Goal: Transaction & Acquisition: Book appointment/travel/reservation

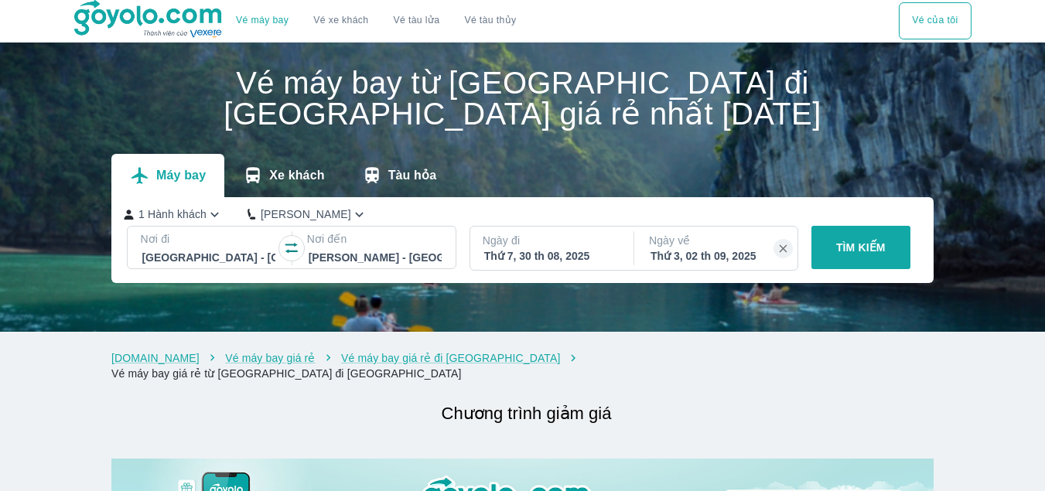
click at [859, 238] on button "TÌM KIẾM" at bounding box center [860, 247] width 99 height 43
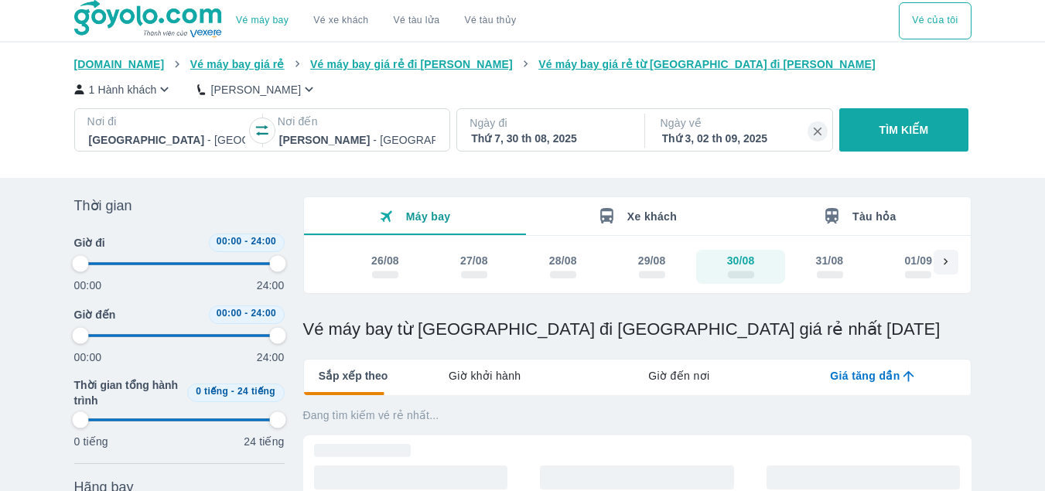
type input "97.9166666666667"
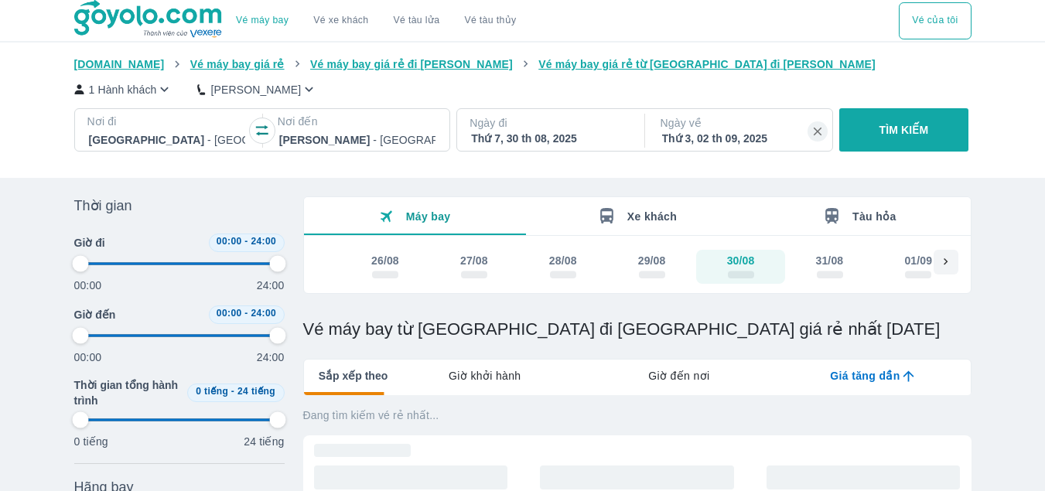
type input "97.9166666666667"
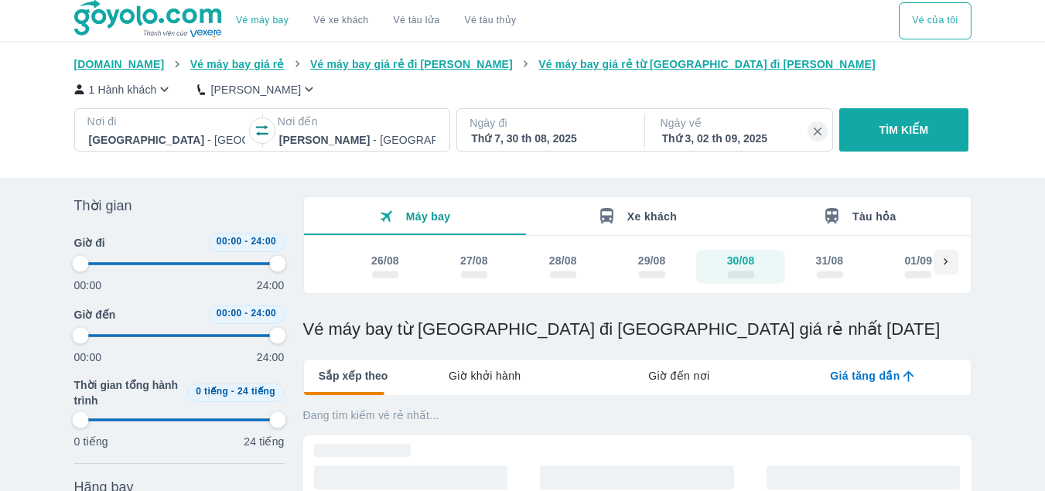
type input "97.9166666666667"
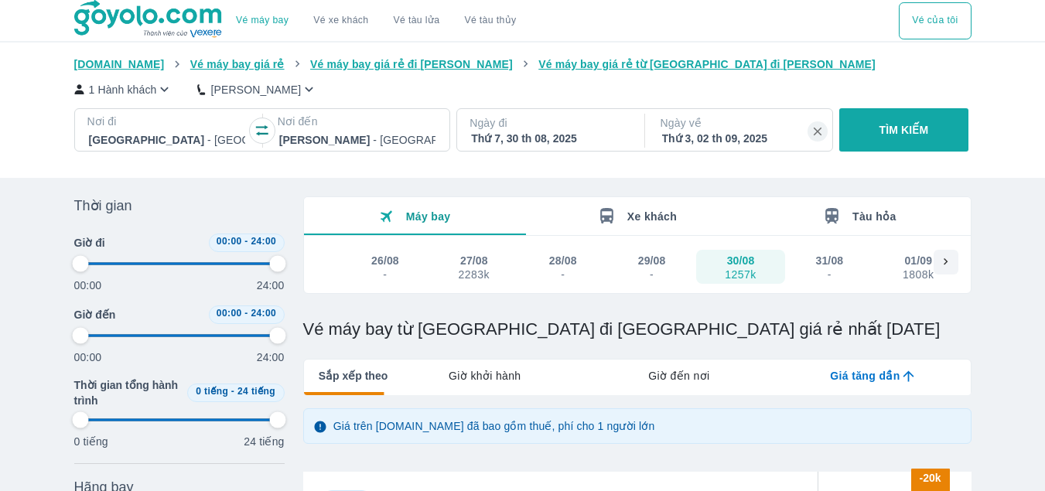
type input "97.9166666666667"
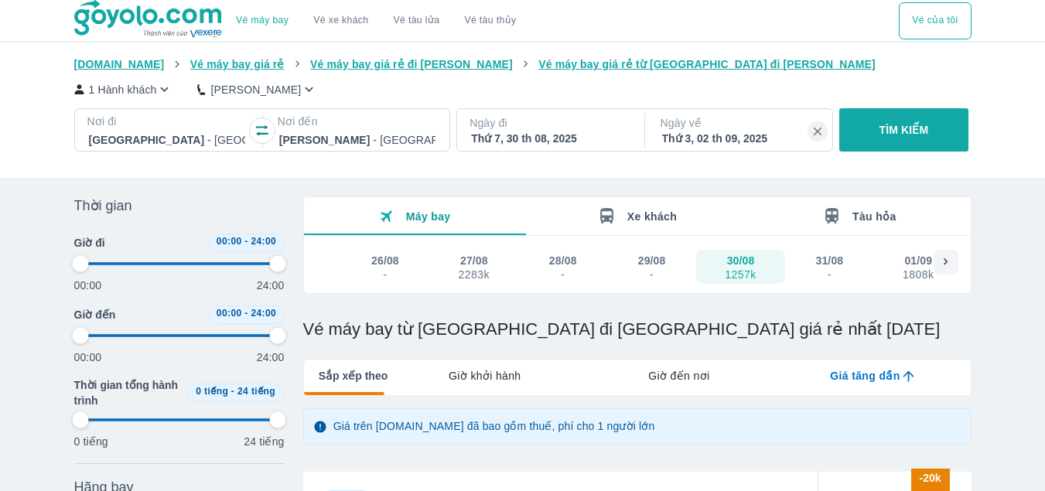
type input "97.9166666666667"
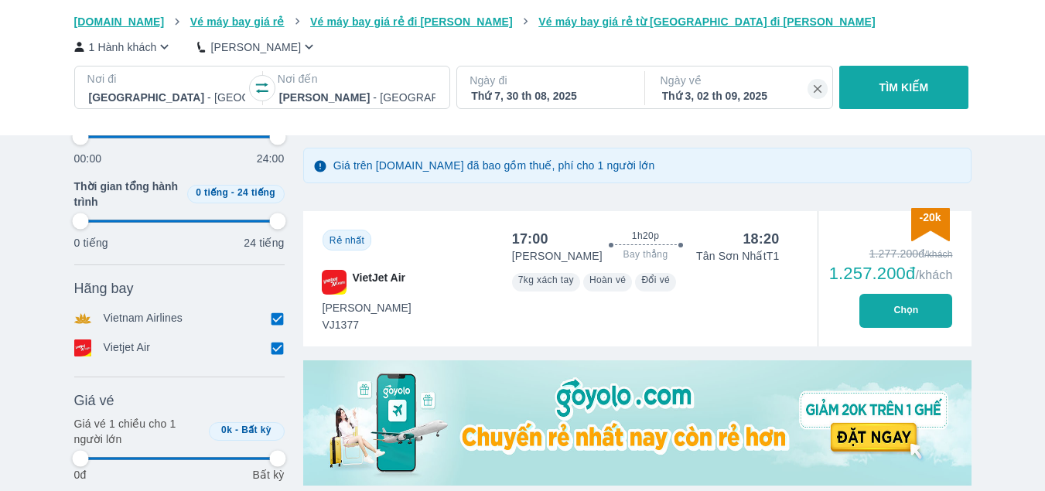
scroll to position [464, 0]
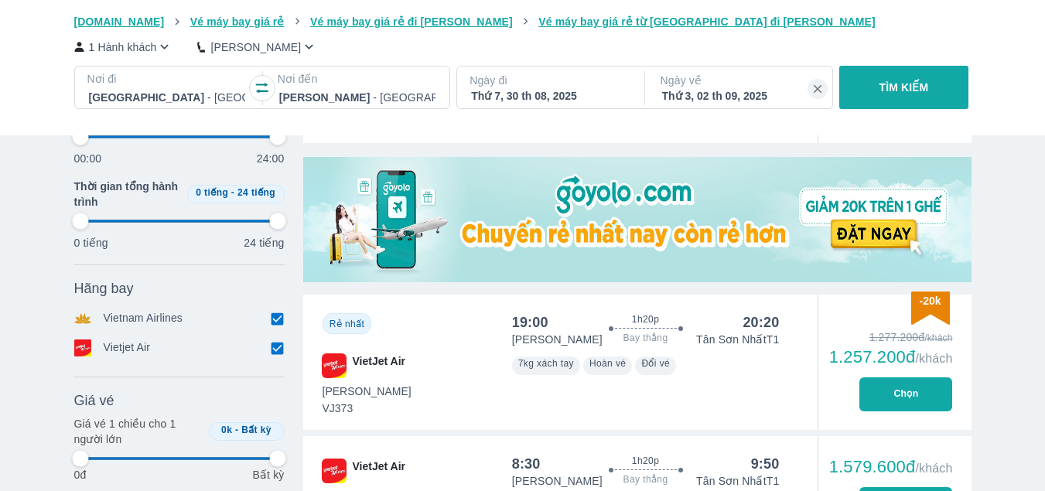
type input "97.9166666666667"
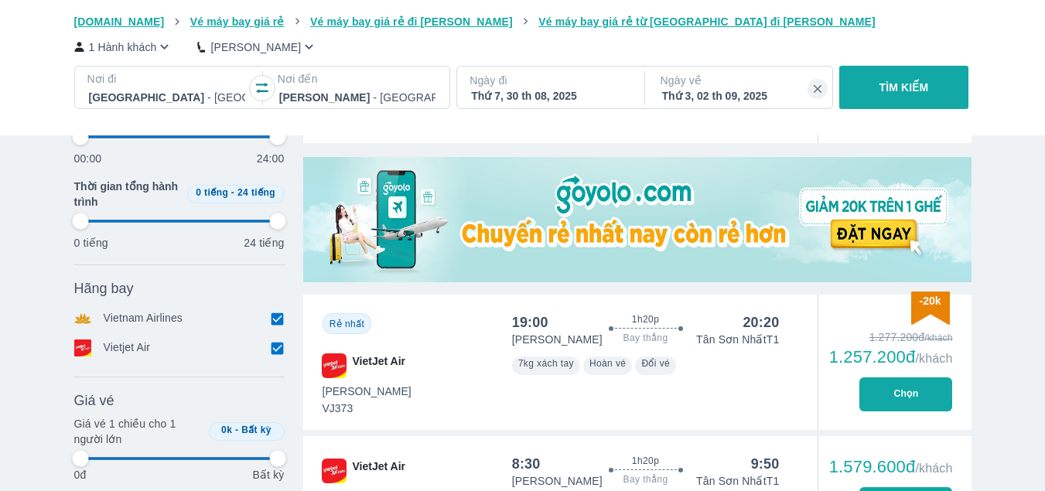
type input "97.9166666666667"
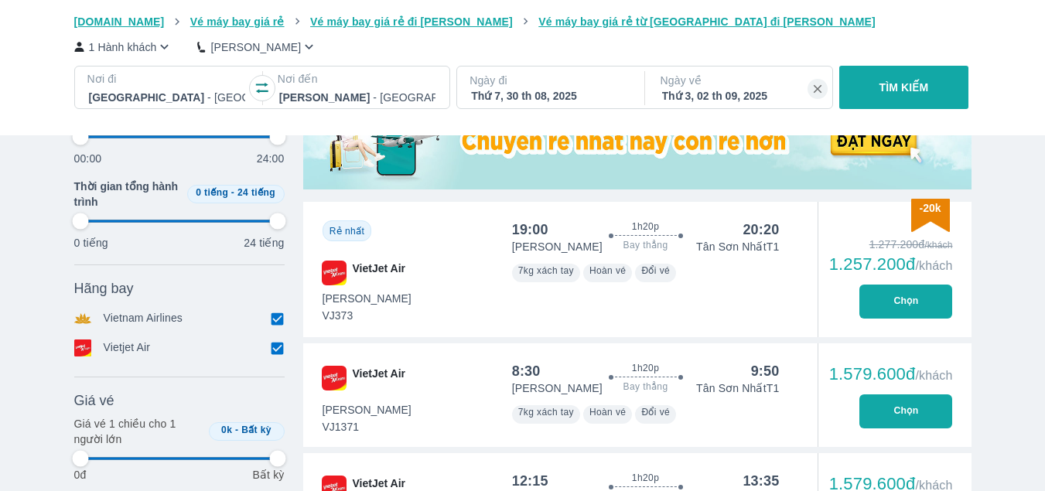
scroll to position [696, 0]
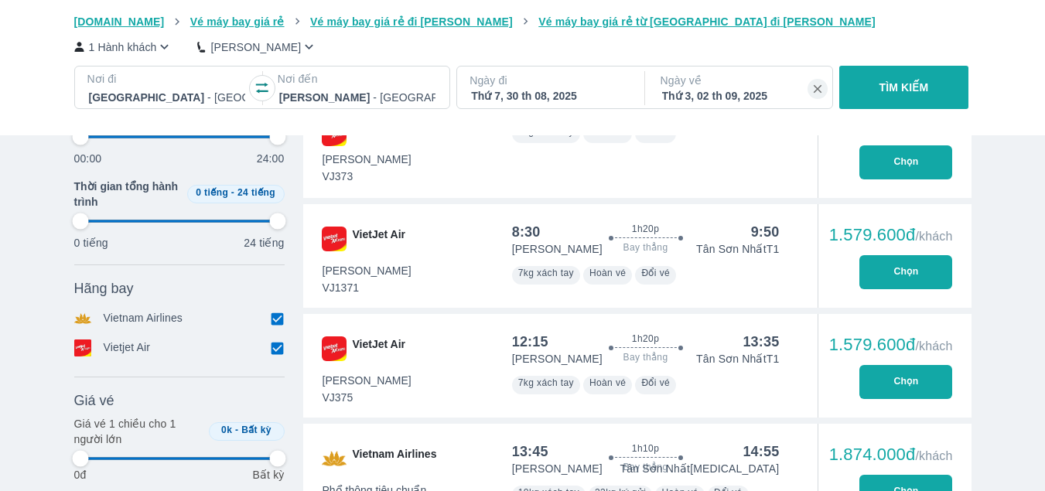
type input "97.9166666666667"
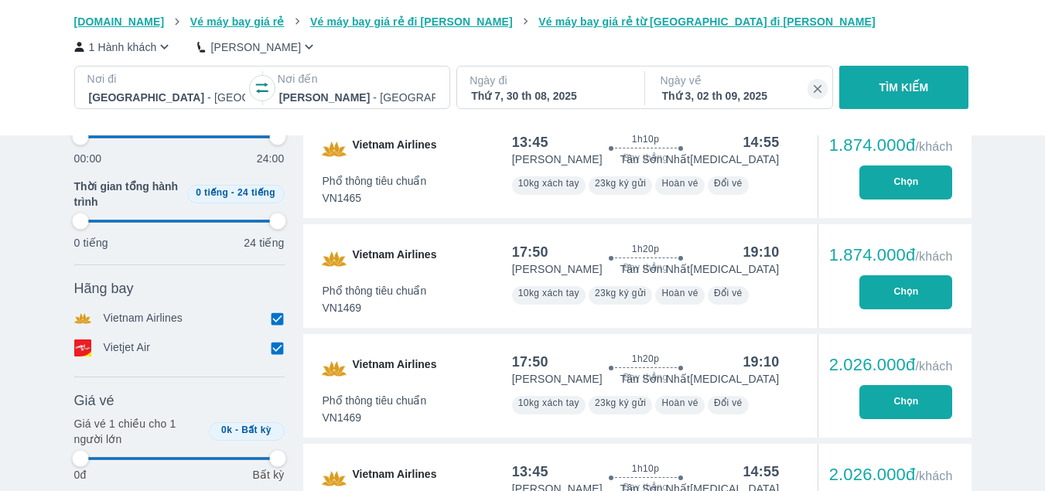
type input "97.9166666666667"
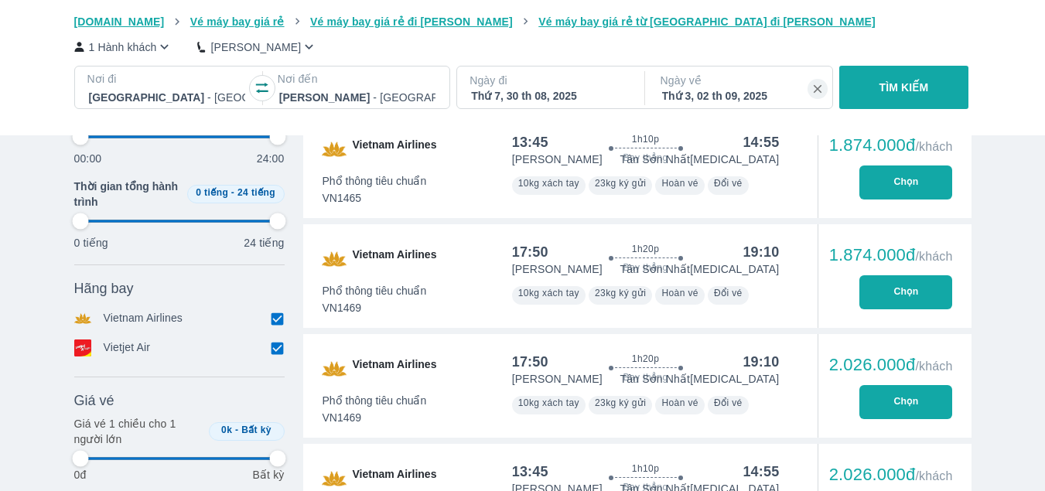
type input "97.9166666666667"
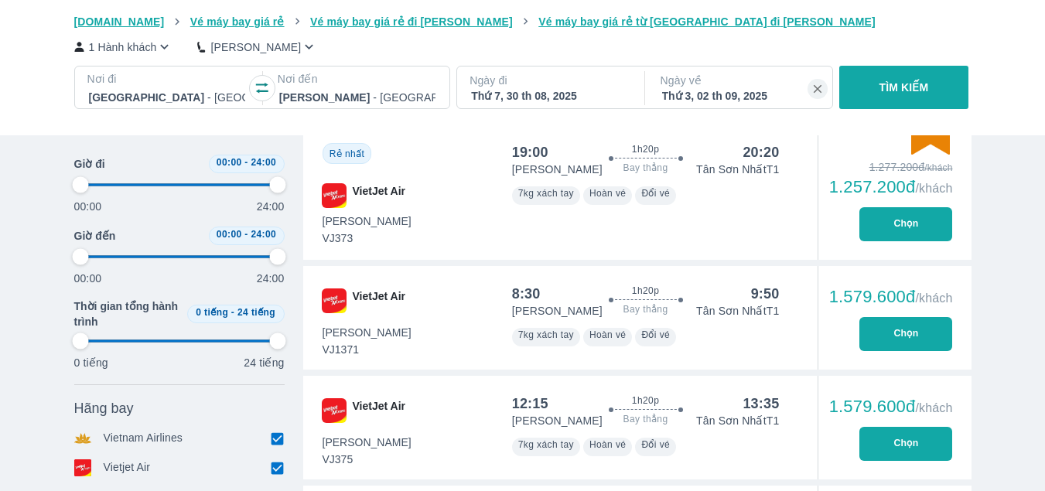
scroll to position [541, 0]
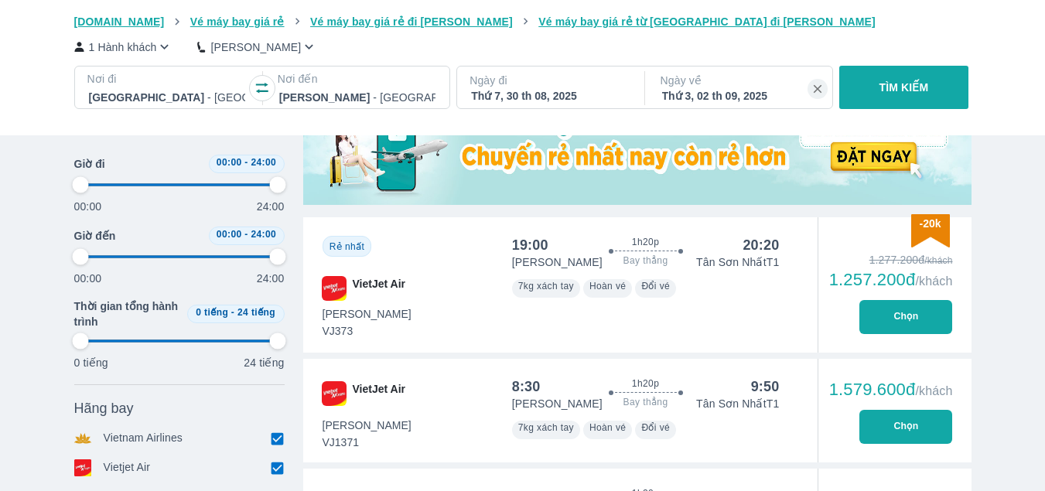
type input "97.9166666666667"
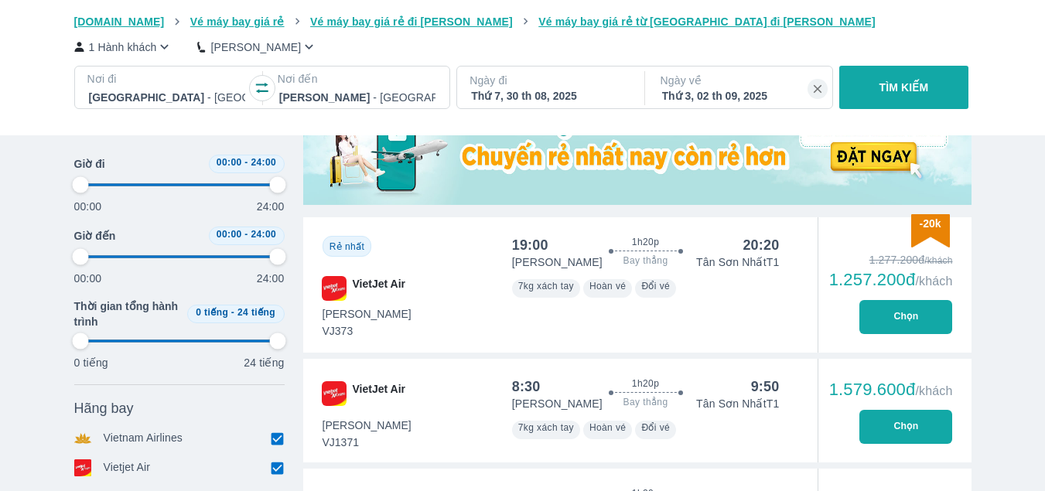
type input "97.9166666666667"
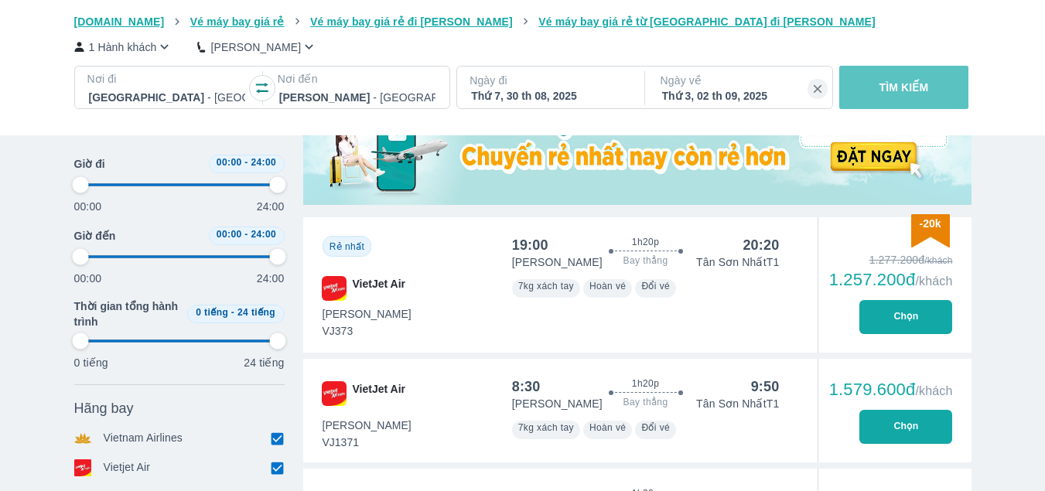
click at [913, 73] on button "TÌM KIẾM" at bounding box center [903, 87] width 129 height 43
type input "97.9166666666667"
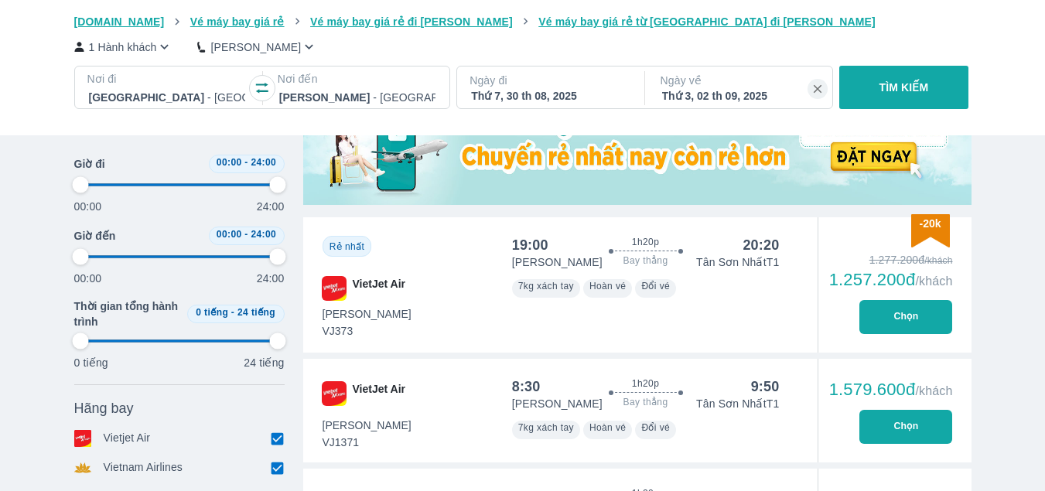
type input "97.9166666666667"
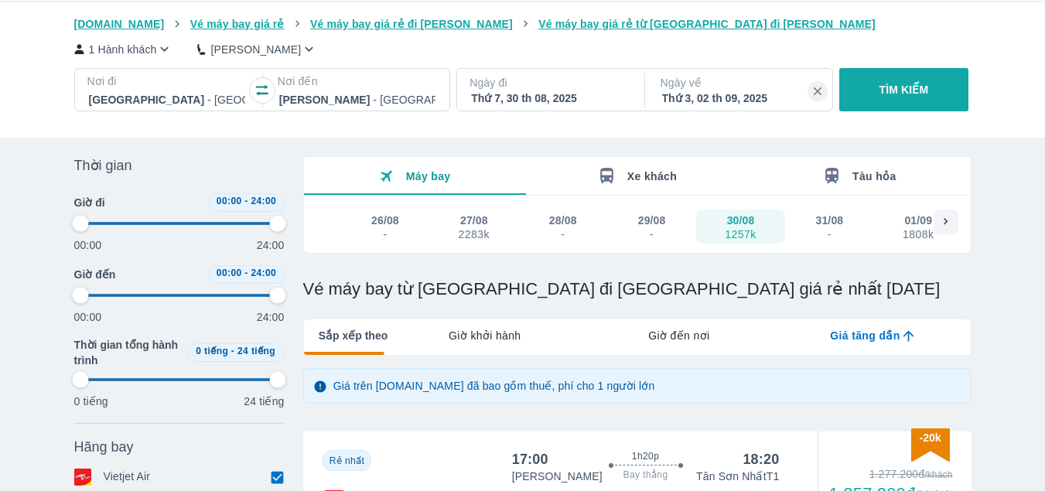
scroll to position [18, 0]
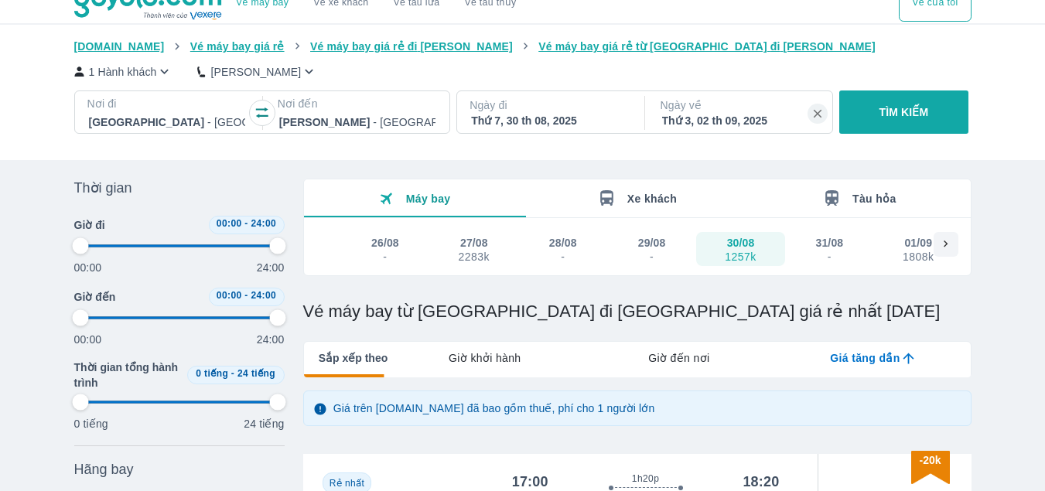
type input "97.9166666666667"
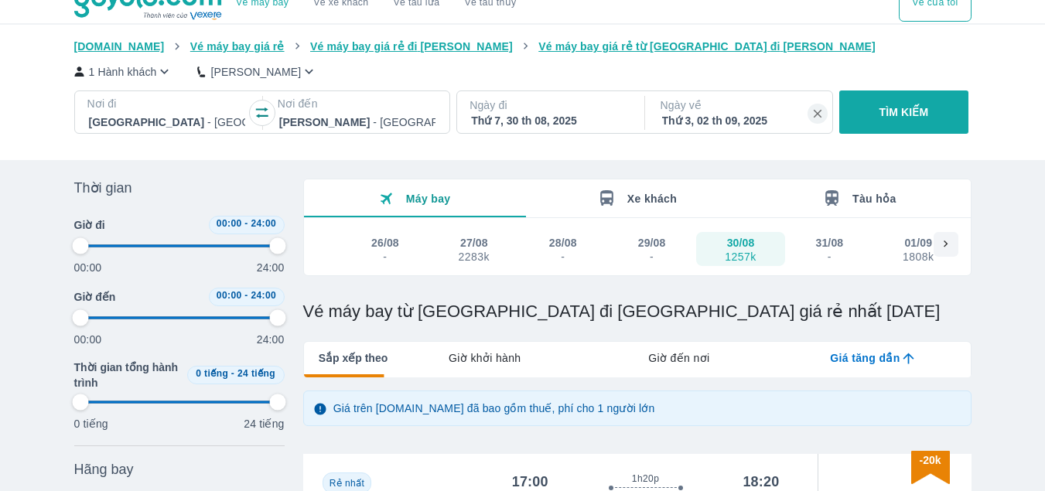
type input "97.9166666666667"
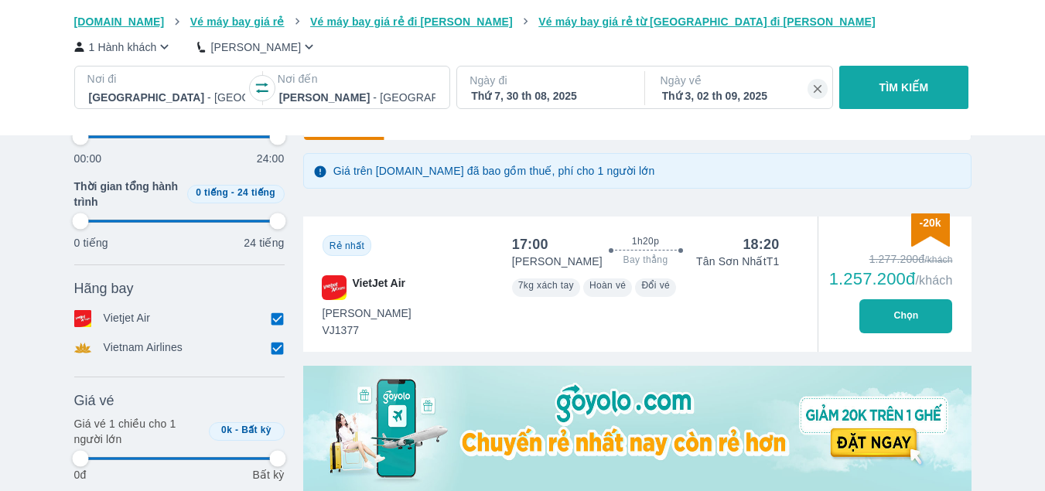
scroll to position [309, 0]
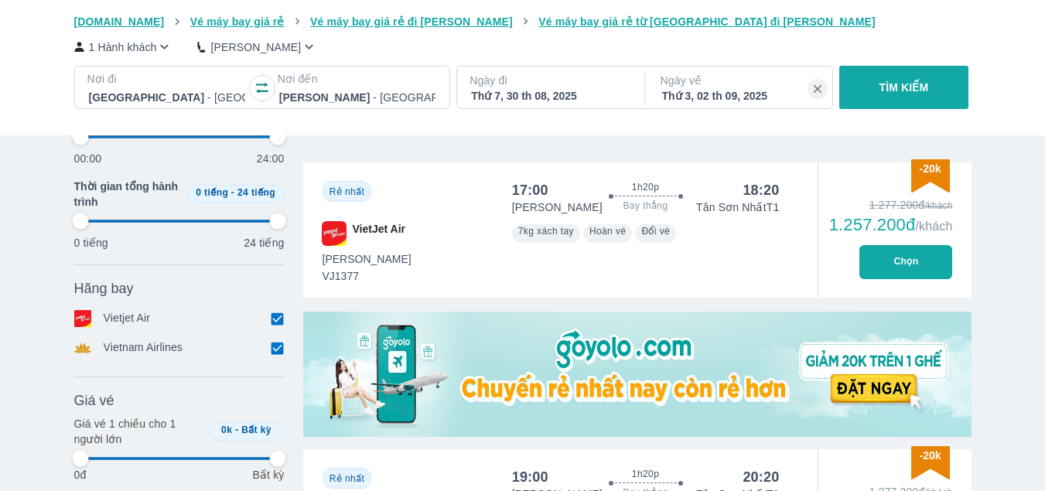
type input "97.9166666666667"
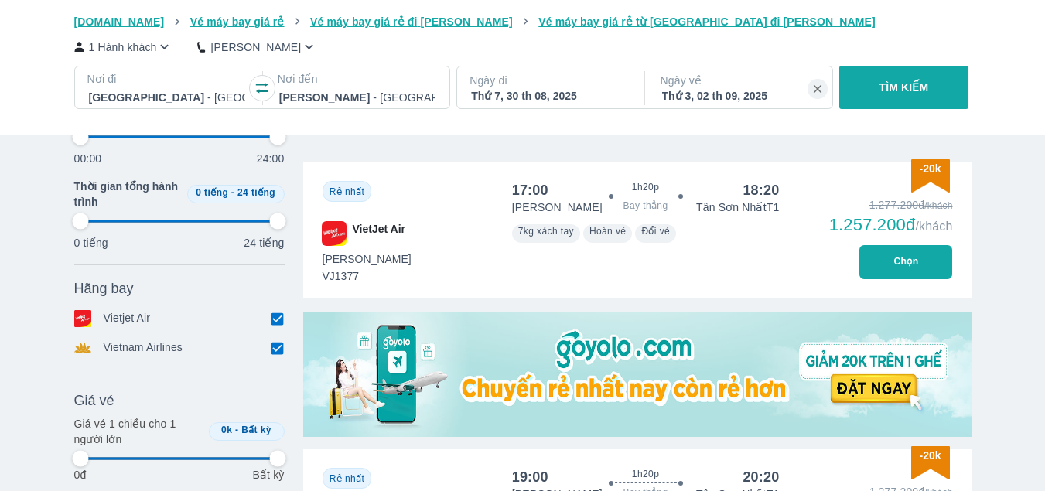
type input "97.9166666666667"
click at [636, 397] on img at bounding box center [637, 374] width 668 height 125
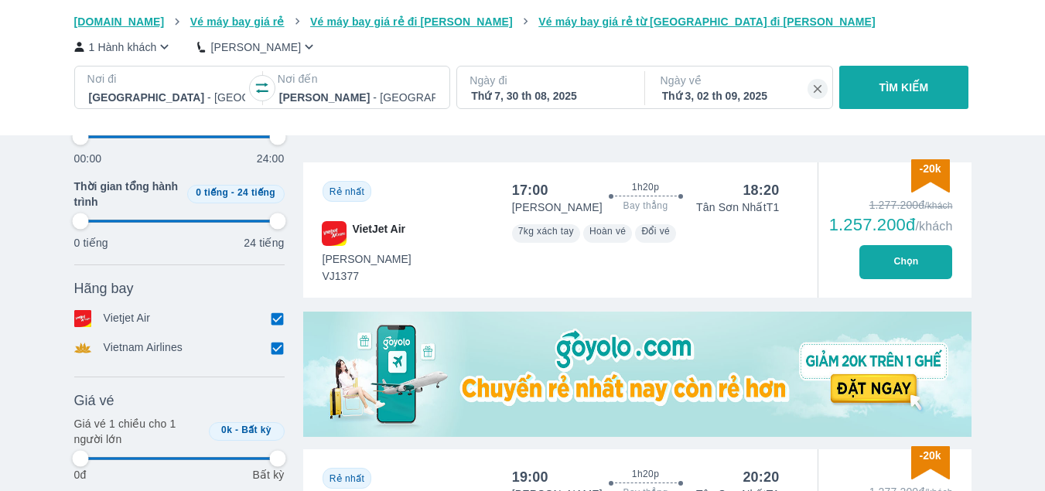
click at [655, 379] on img at bounding box center [637, 374] width 668 height 125
type input "97.9166666666667"
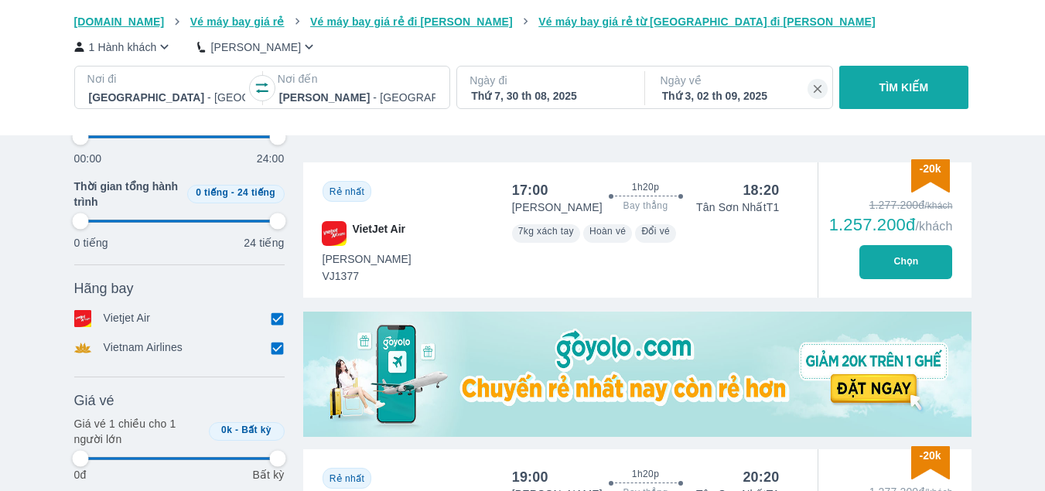
type input "97.9166666666667"
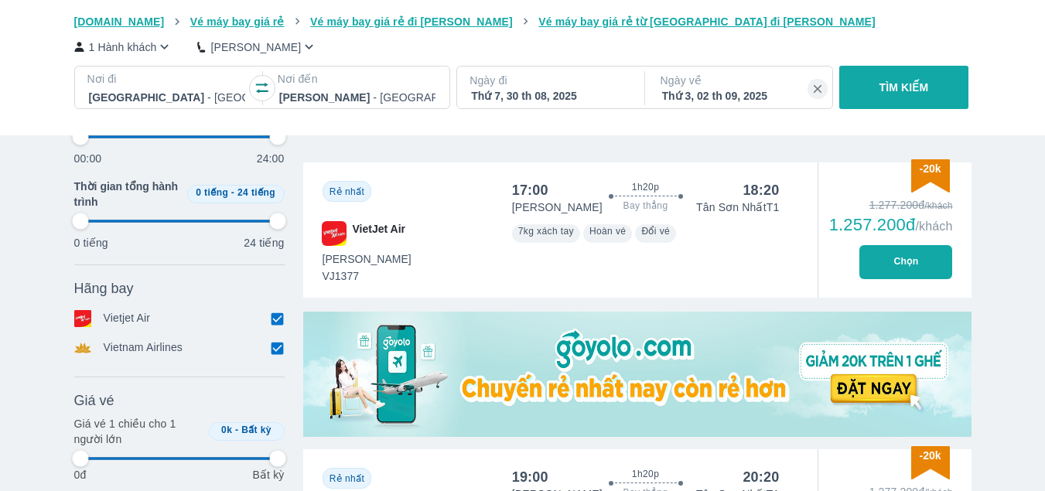
type input "97.9166666666667"
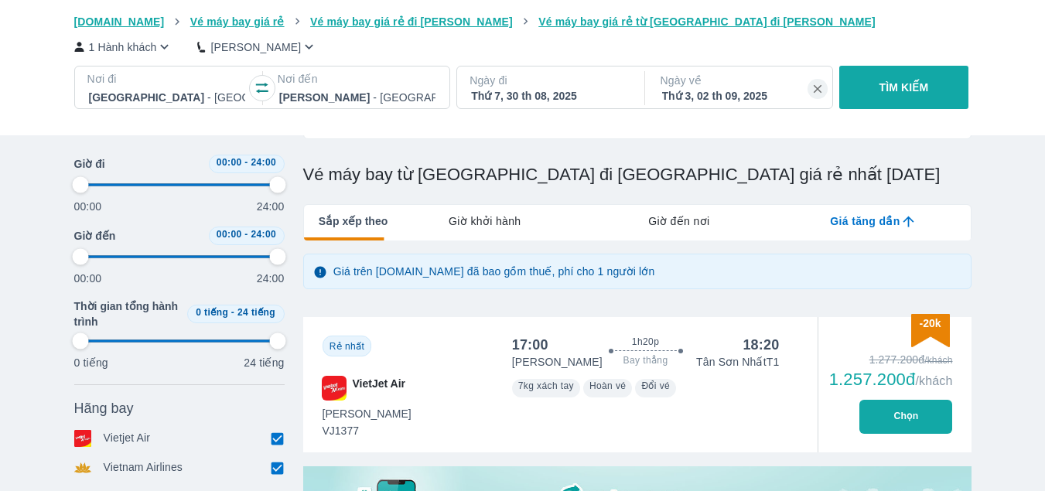
scroll to position [0, 0]
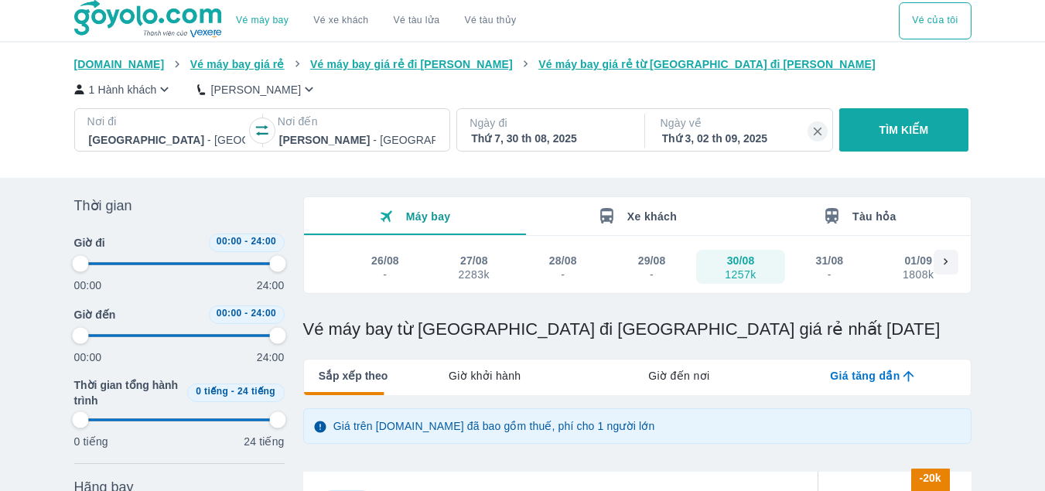
type input "97.9166666666667"
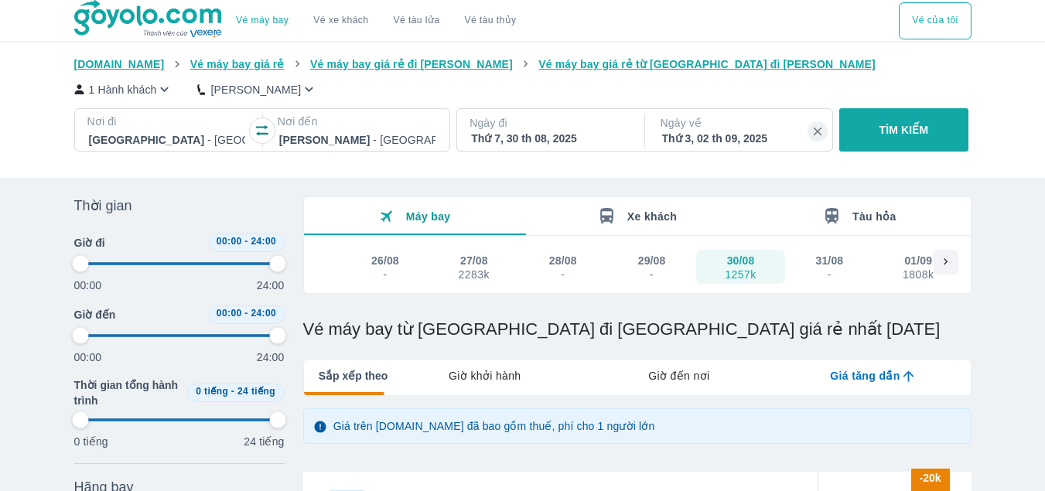
type input "97.9166666666667"
click at [599, 64] on span "Vé máy bay giá rẻ từ [GEOGRAPHIC_DATA] đi [GEOGRAPHIC_DATA]" at bounding box center [706, 64] width 337 height 12
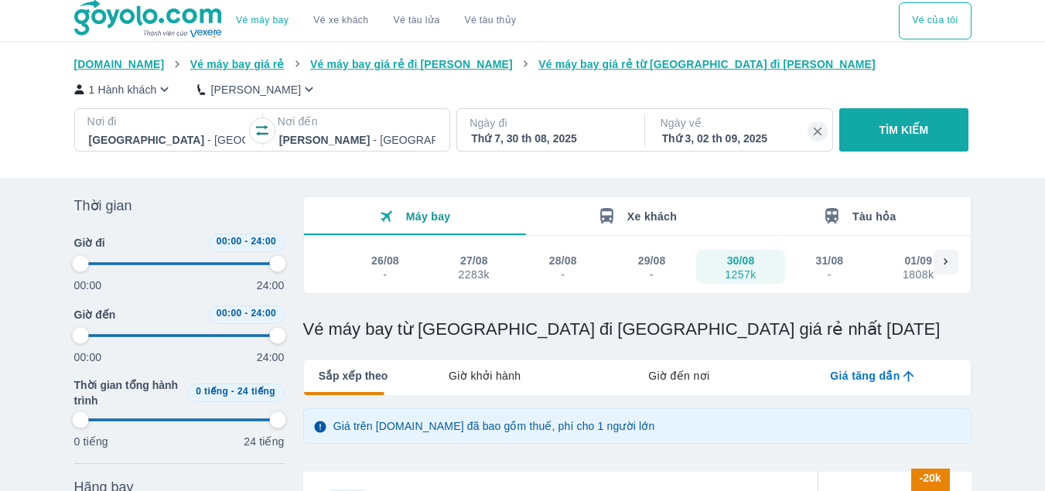
type input "97.9166666666667"
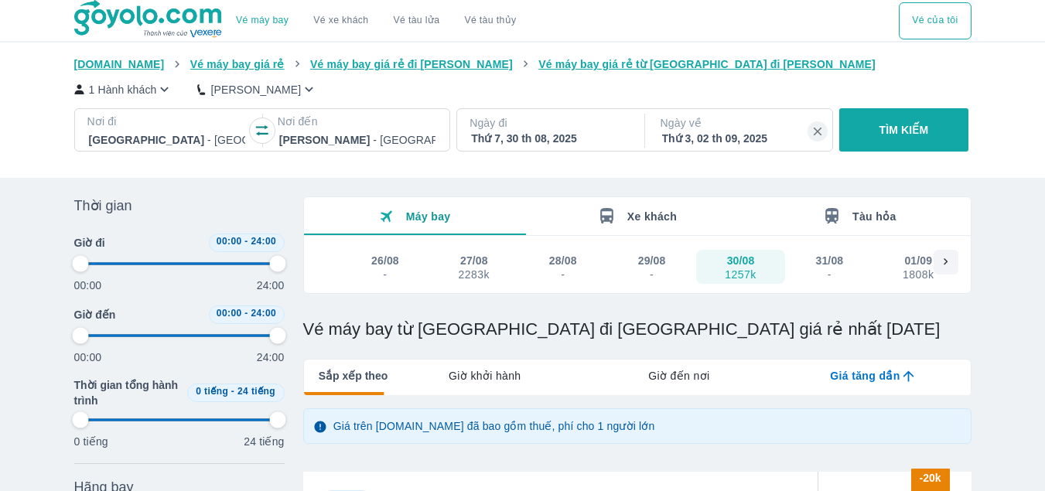
type input "97.9166666666667"
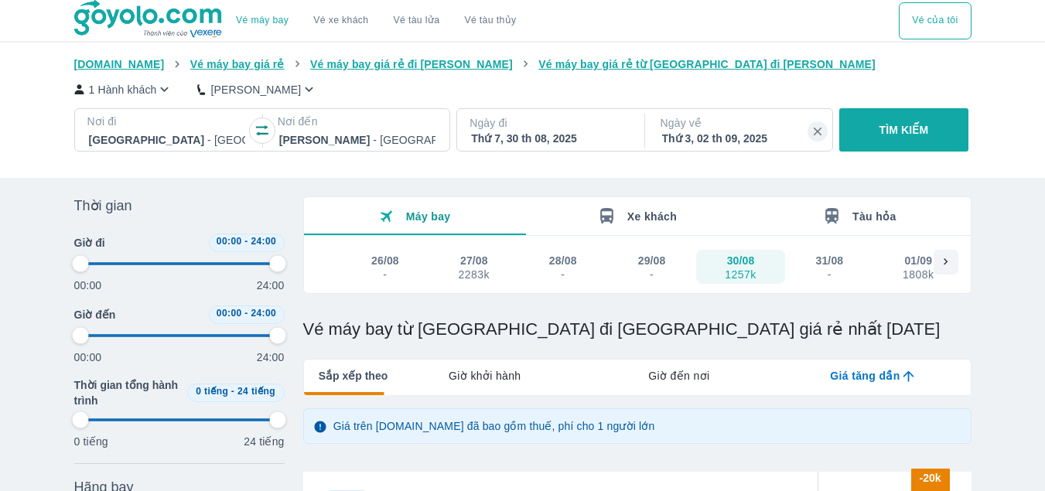
type input "97.9166666666667"
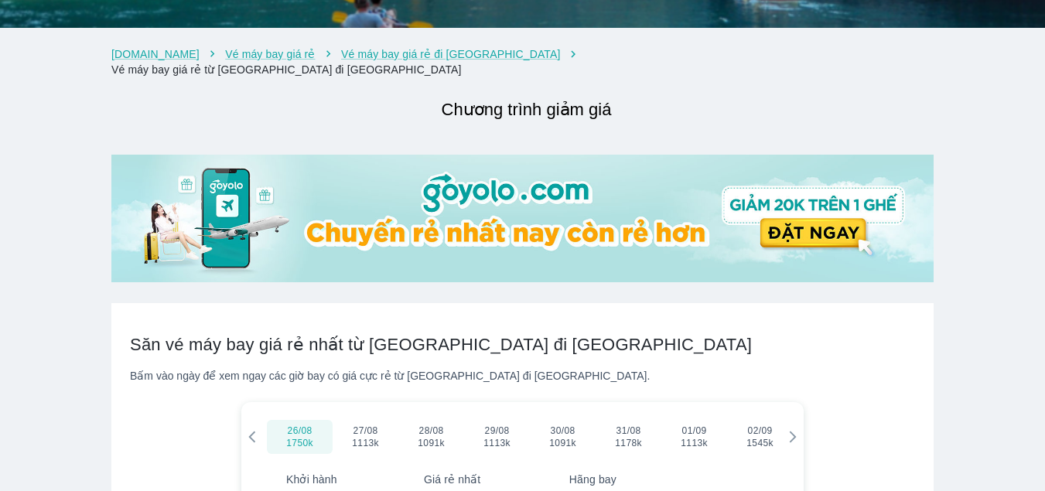
scroll to position [309, 0]
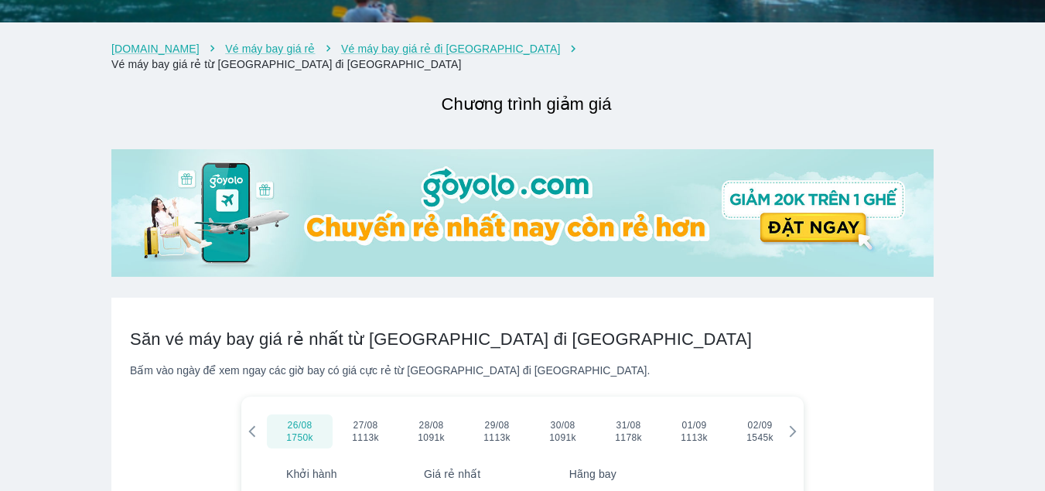
click at [559, 90] on h2 "Chương trình giảm giá" at bounding box center [526, 104] width 814 height 28
click at [555, 210] on img at bounding box center [522, 213] width 822 height 128
click at [866, 224] on img at bounding box center [522, 213] width 822 height 128
click at [201, 191] on img at bounding box center [522, 213] width 822 height 128
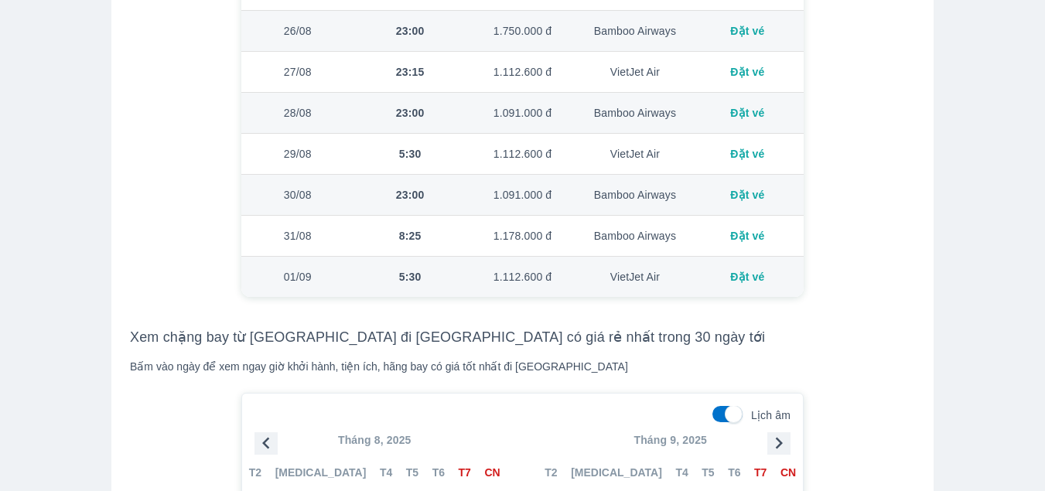
scroll to position [1006, 0]
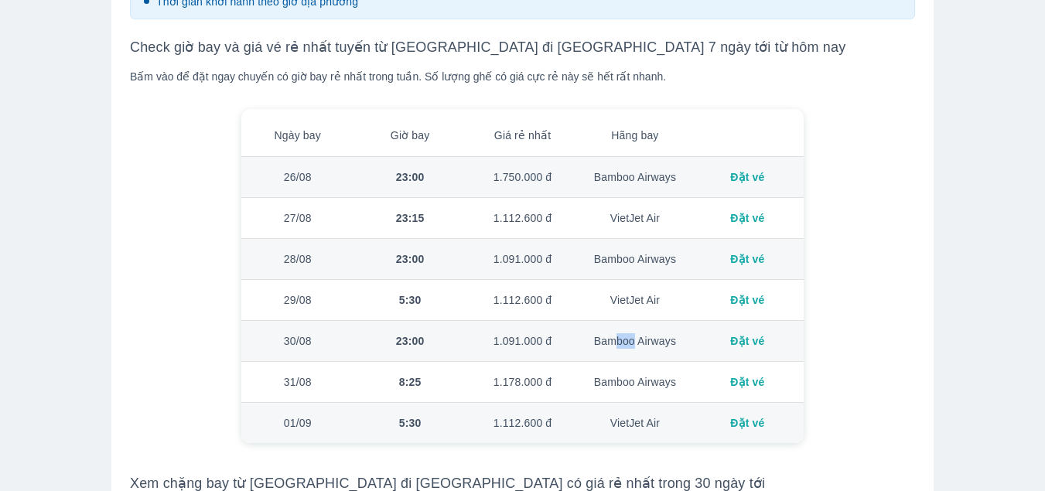
drag, startPoint x: 613, startPoint y: 325, endPoint x: 636, endPoint y: 327, distance: 23.3
click at [636, 333] on div "Bamboo Airways" at bounding box center [634, 340] width 87 height 15
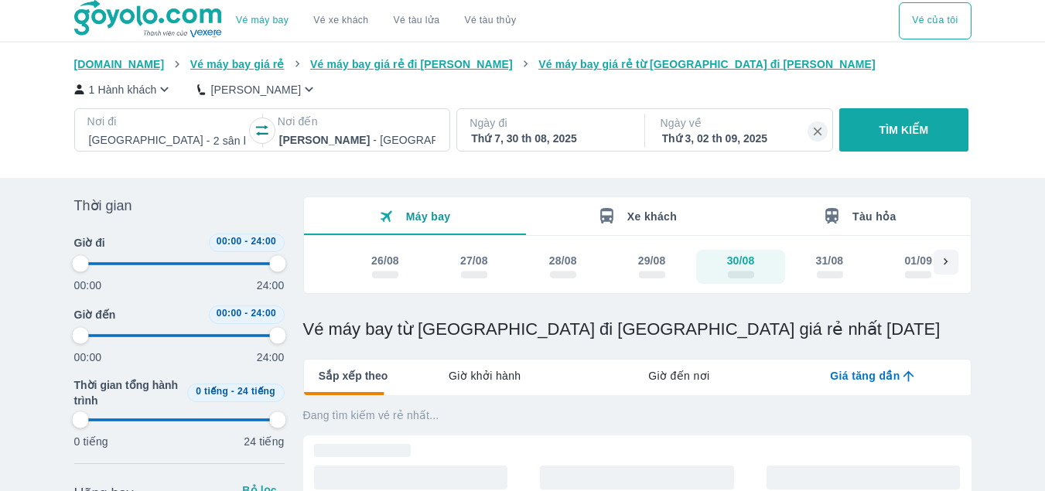
type input "97.9166666666667"
checkbox input "true"
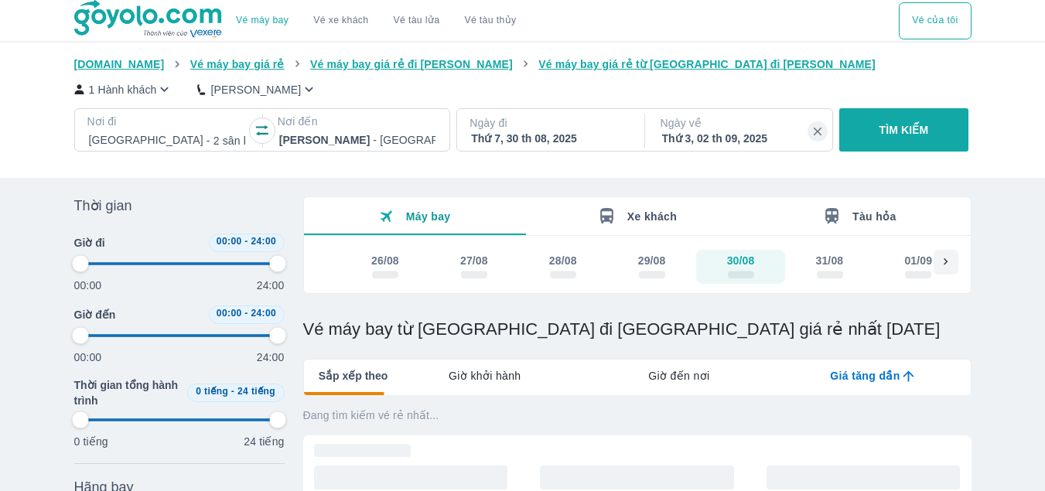
type input "97.9166666666667"
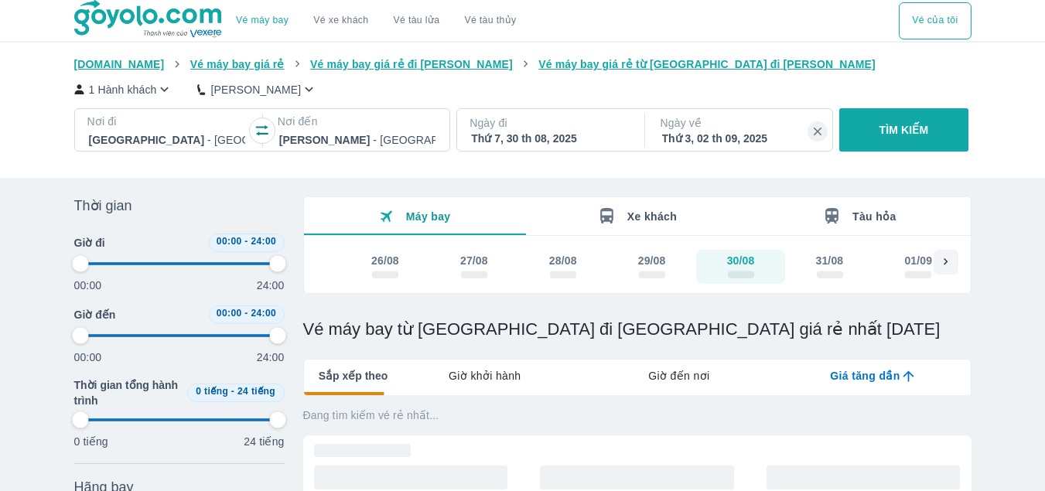
type input "97.9166666666667"
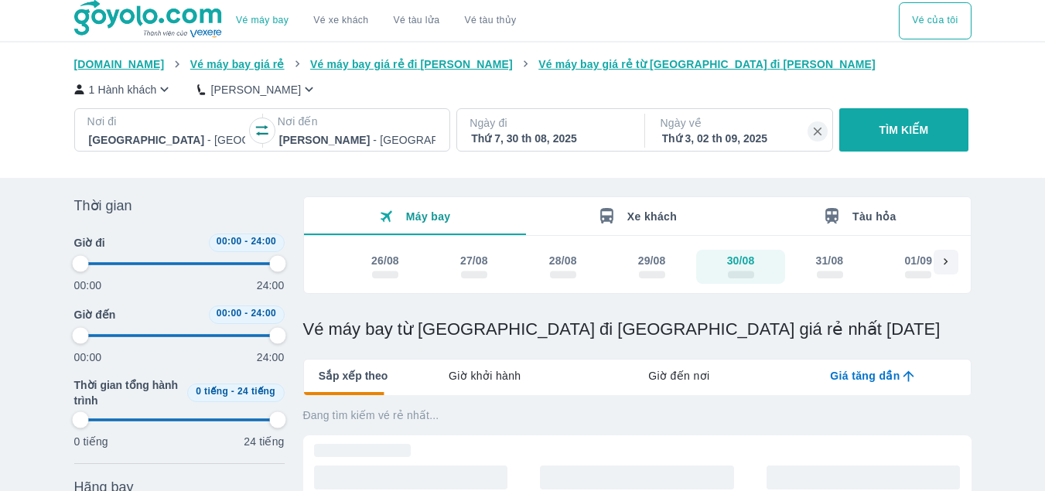
type input "97.9166666666667"
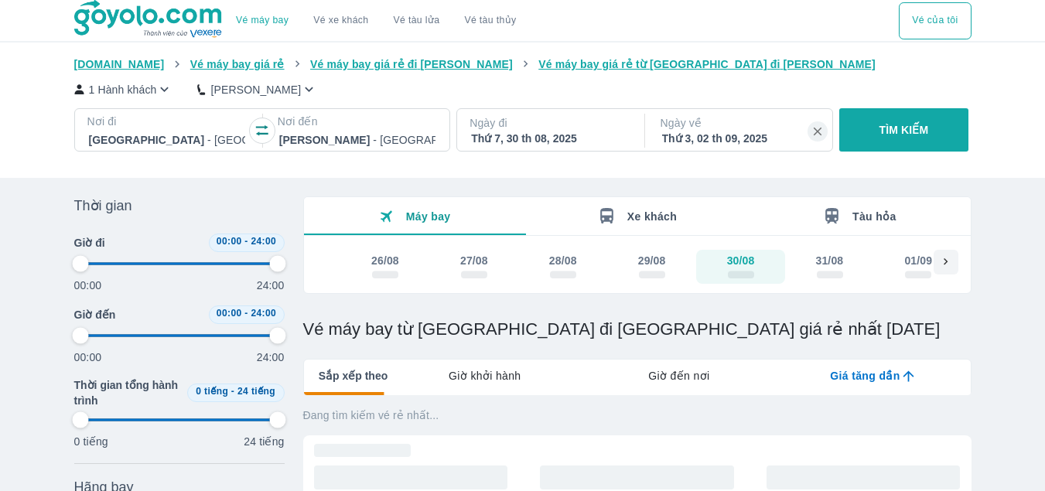
type input "97.9166666666667"
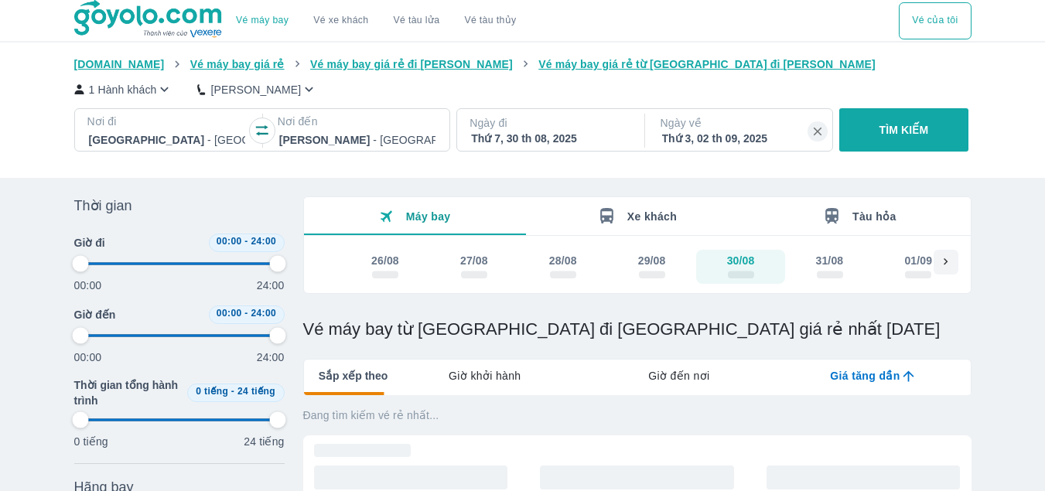
type input "97.9166666666667"
